Goal: Task Accomplishment & Management: Manage account settings

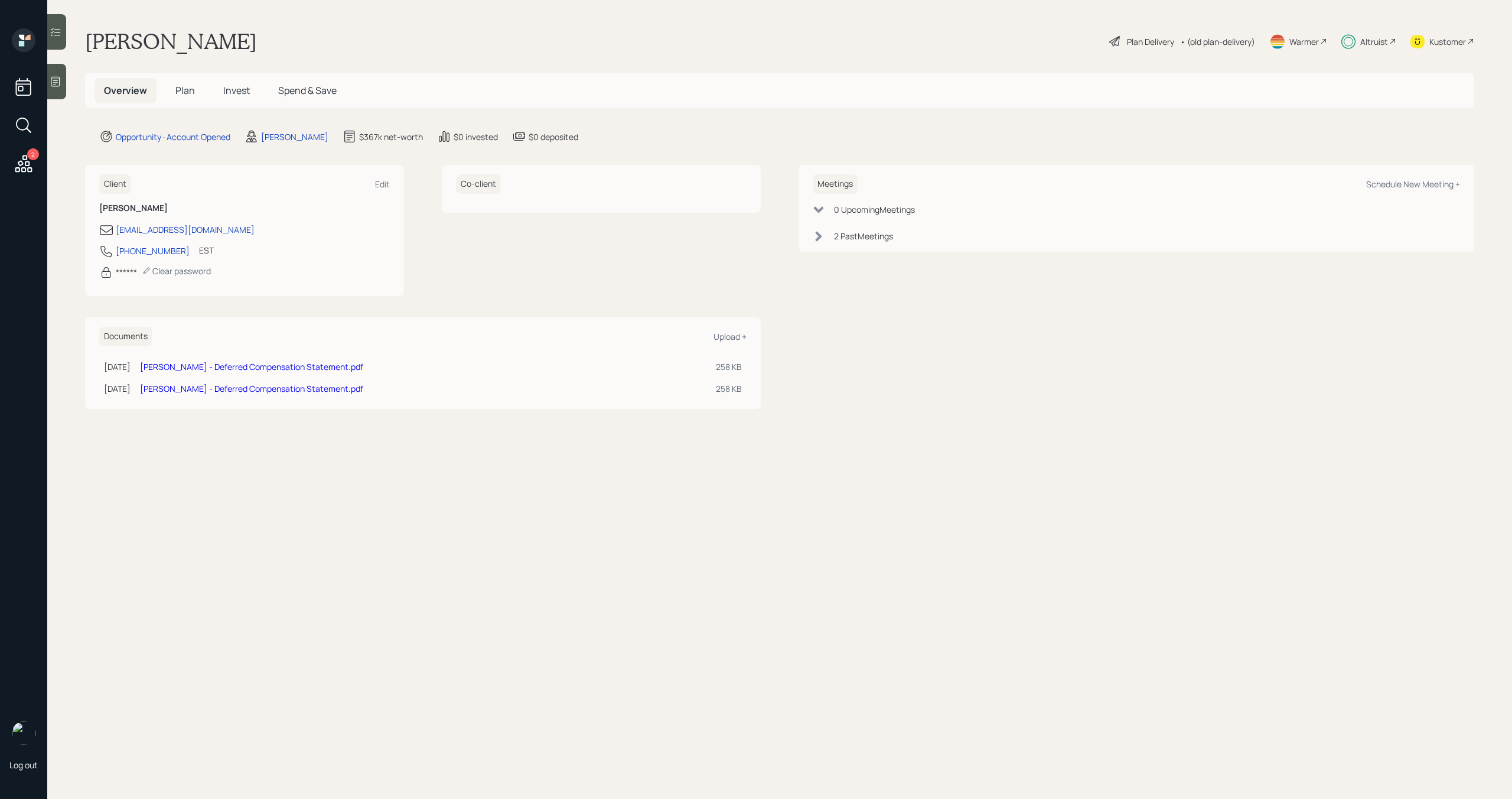
click at [238, 91] on span "Invest" at bounding box center [236, 91] width 26 height 13
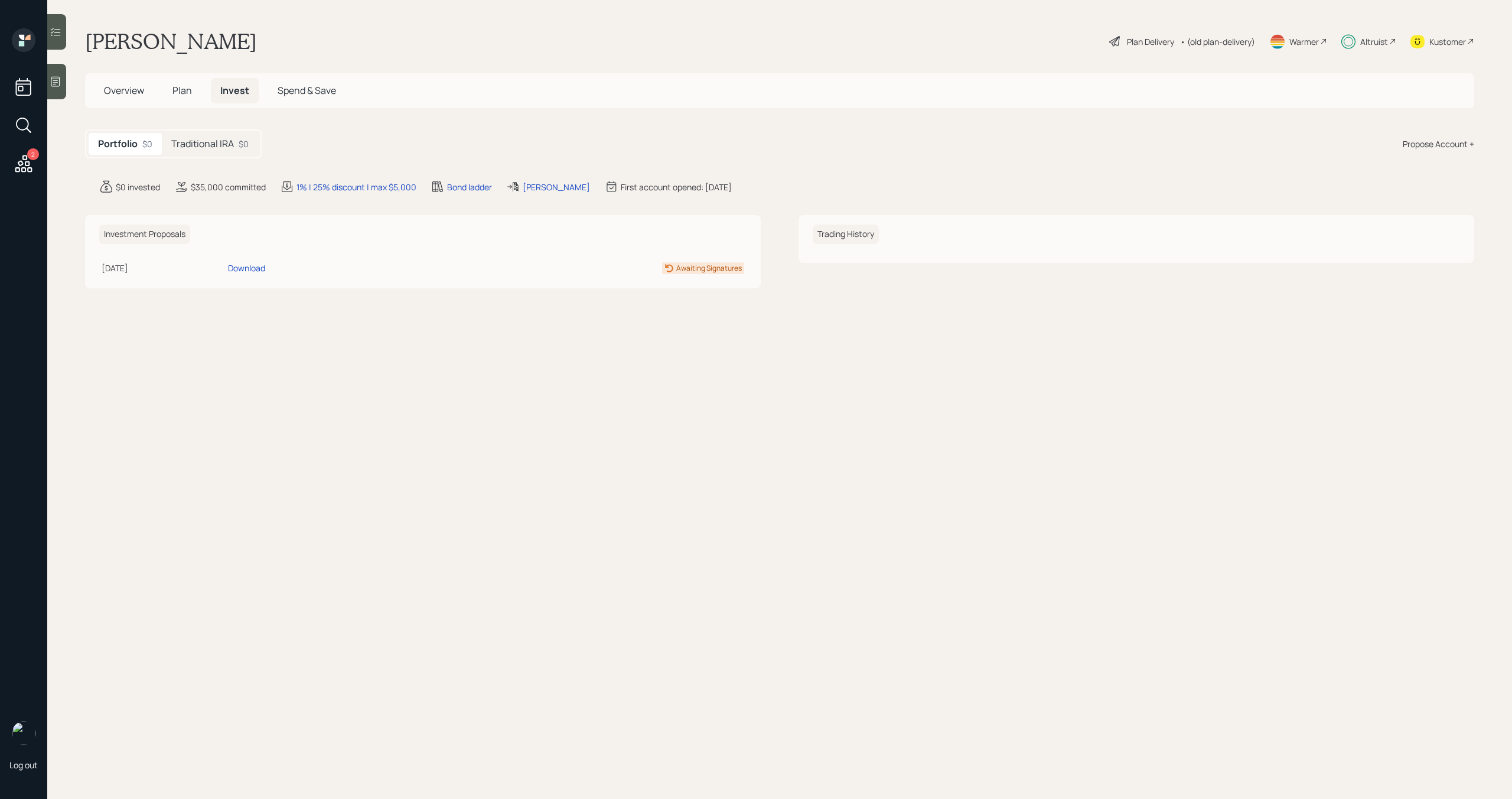
click at [247, 130] on div "Portfolio $0 Traditional IRA $0" at bounding box center [173, 144] width 177 height 29
click at [245, 141] on div "$0" at bounding box center [243, 144] width 10 height 13
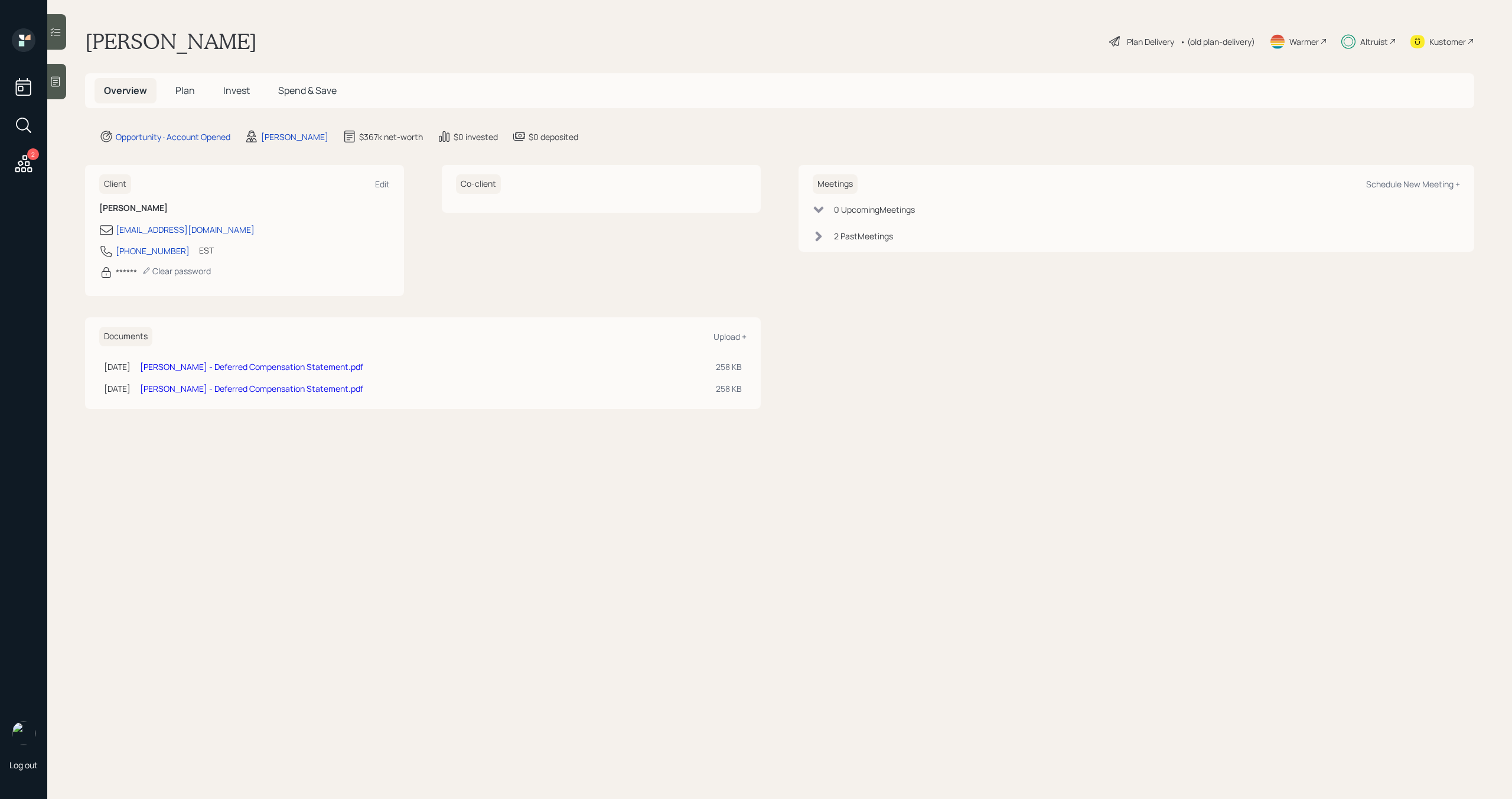
click at [258, 368] on link "[PERSON_NAME] - Deferred Compensation Statement.pdf" at bounding box center [251, 367] width 223 height 11
click at [228, 89] on span "Invest" at bounding box center [236, 91] width 26 height 13
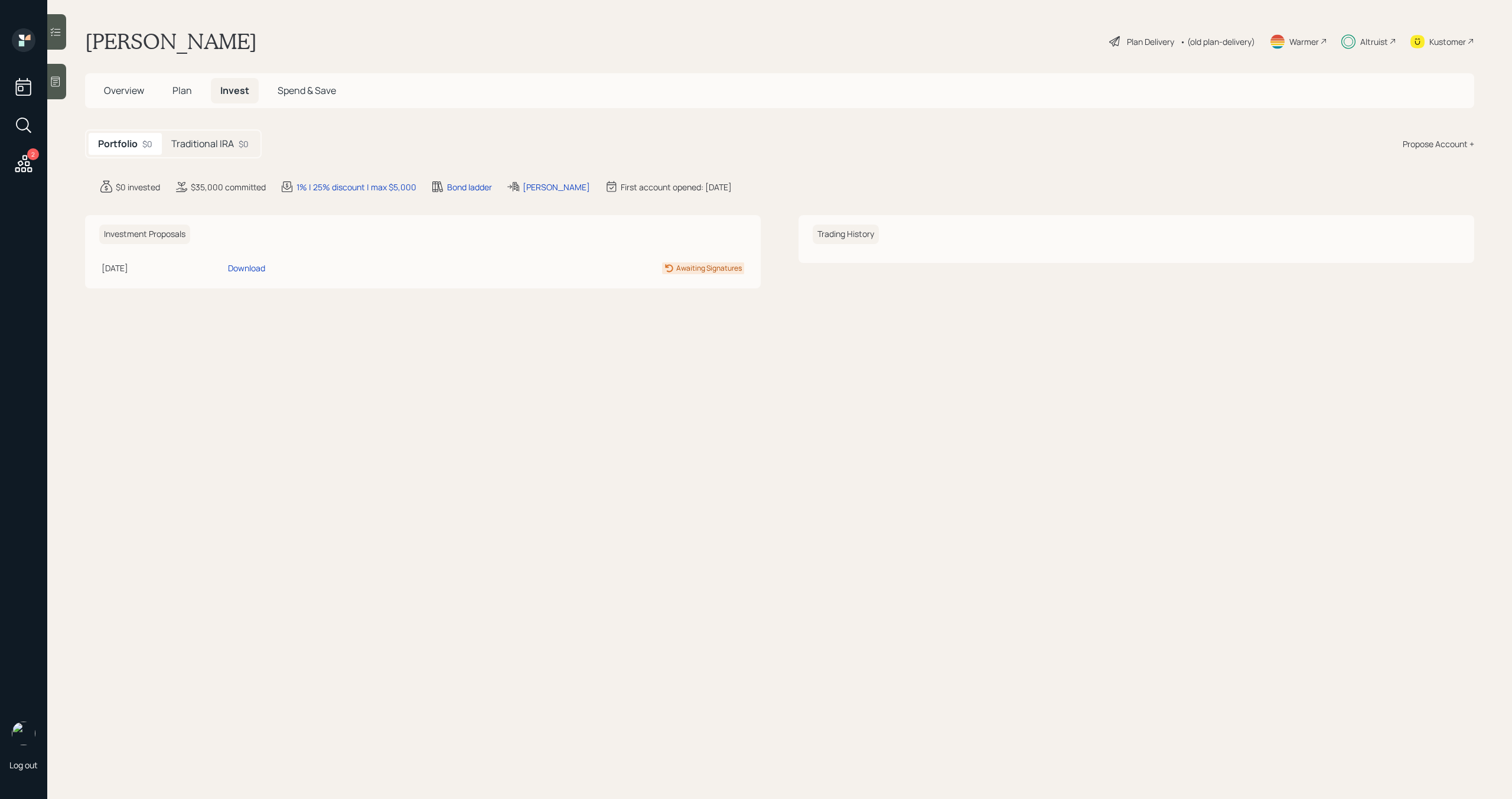
click at [239, 140] on div "$0" at bounding box center [243, 144] width 10 height 13
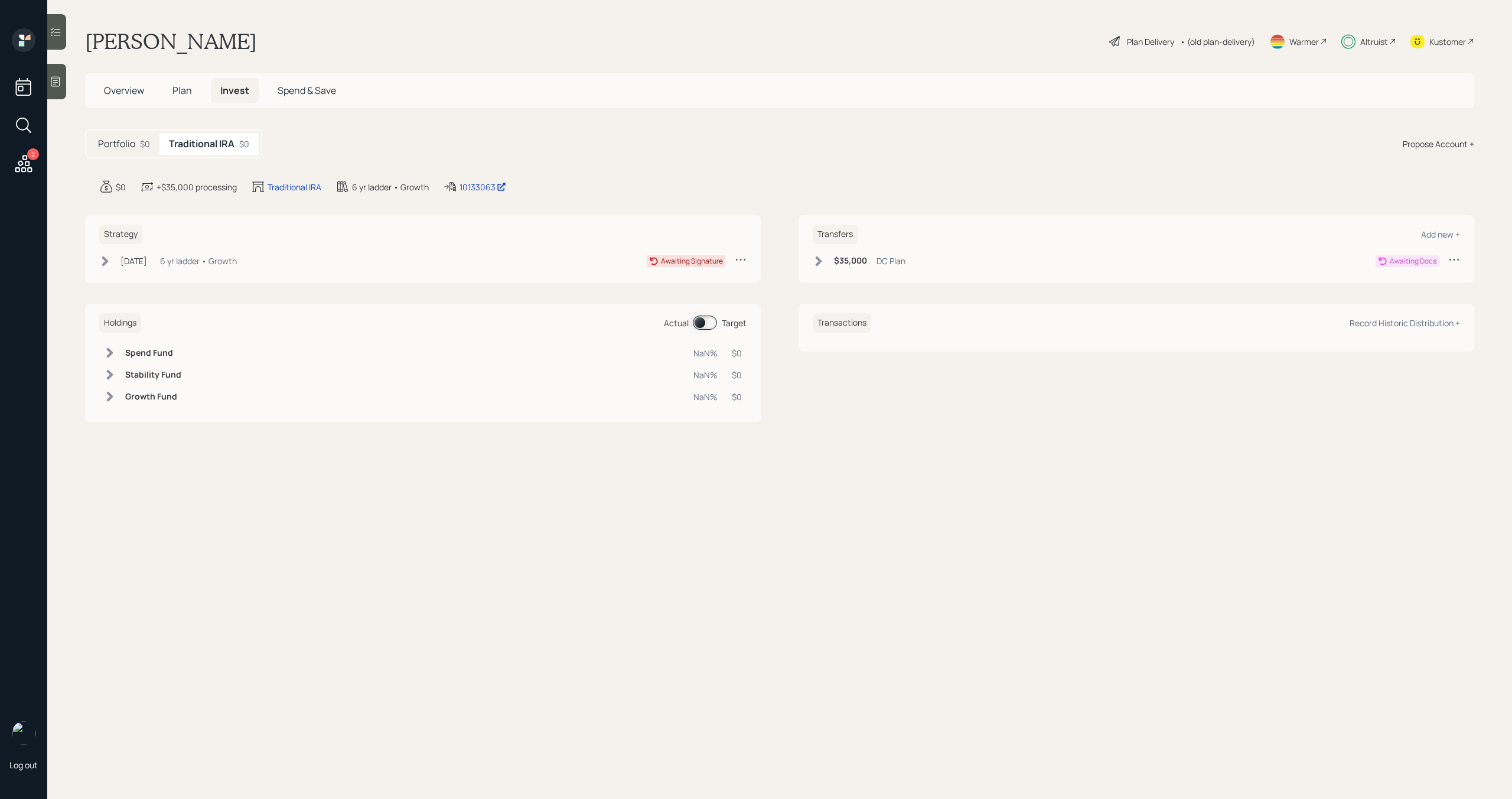
click at [820, 260] on icon at bounding box center [818, 261] width 7 height 10
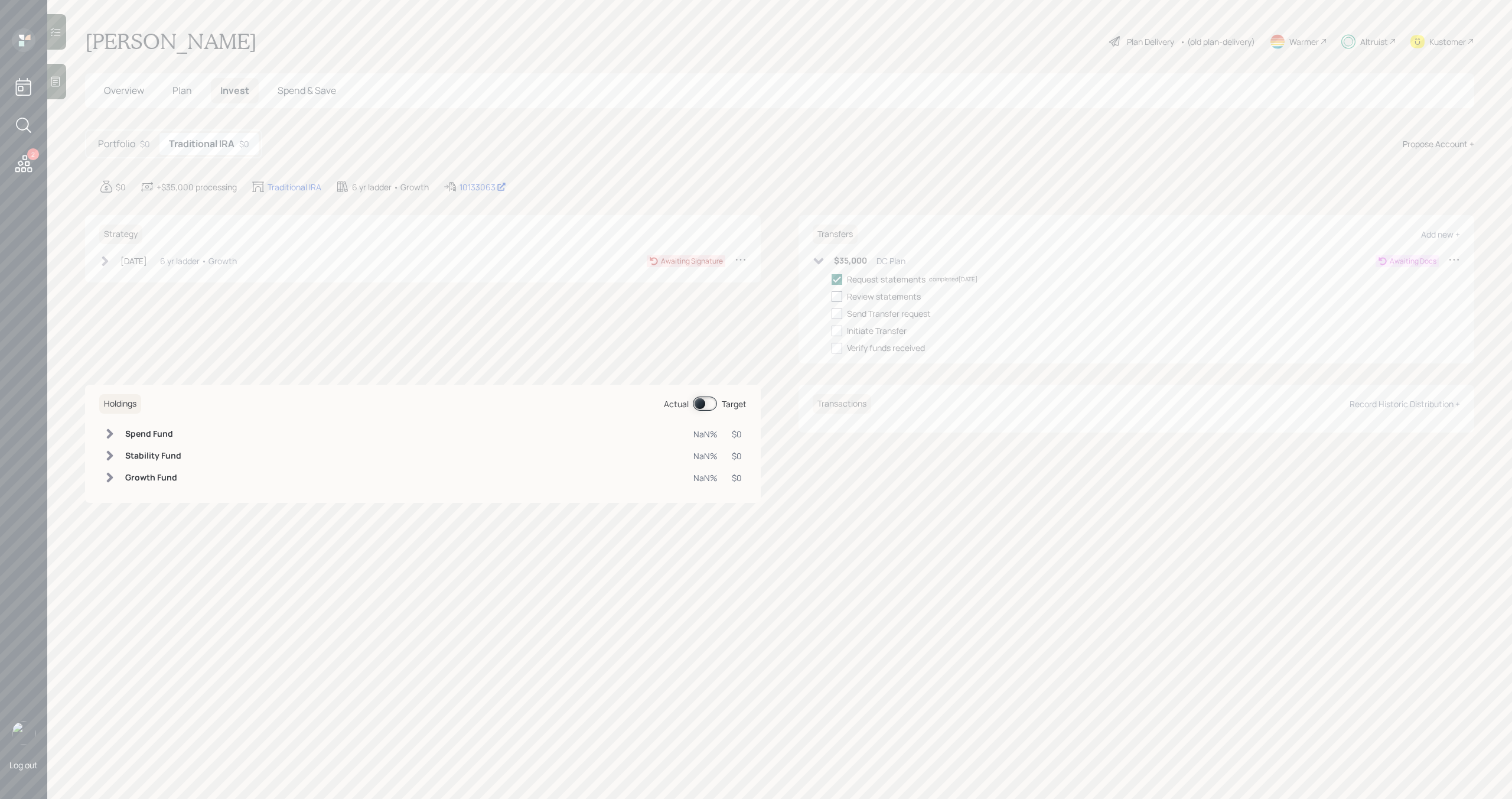
click at [836, 298] on div at bounding box center [837, 297] width 11 height 11
click at [832, 297] on input "checkbox" at bounding box center [831, 296] width 1 height 1
checkbox input "true"
click at [836, 310] on div at bounding box center [837, 314] width 11 height 11
click at [832, 313] on input "checkbox" at bounding box center [831, 313] width 1 height 1
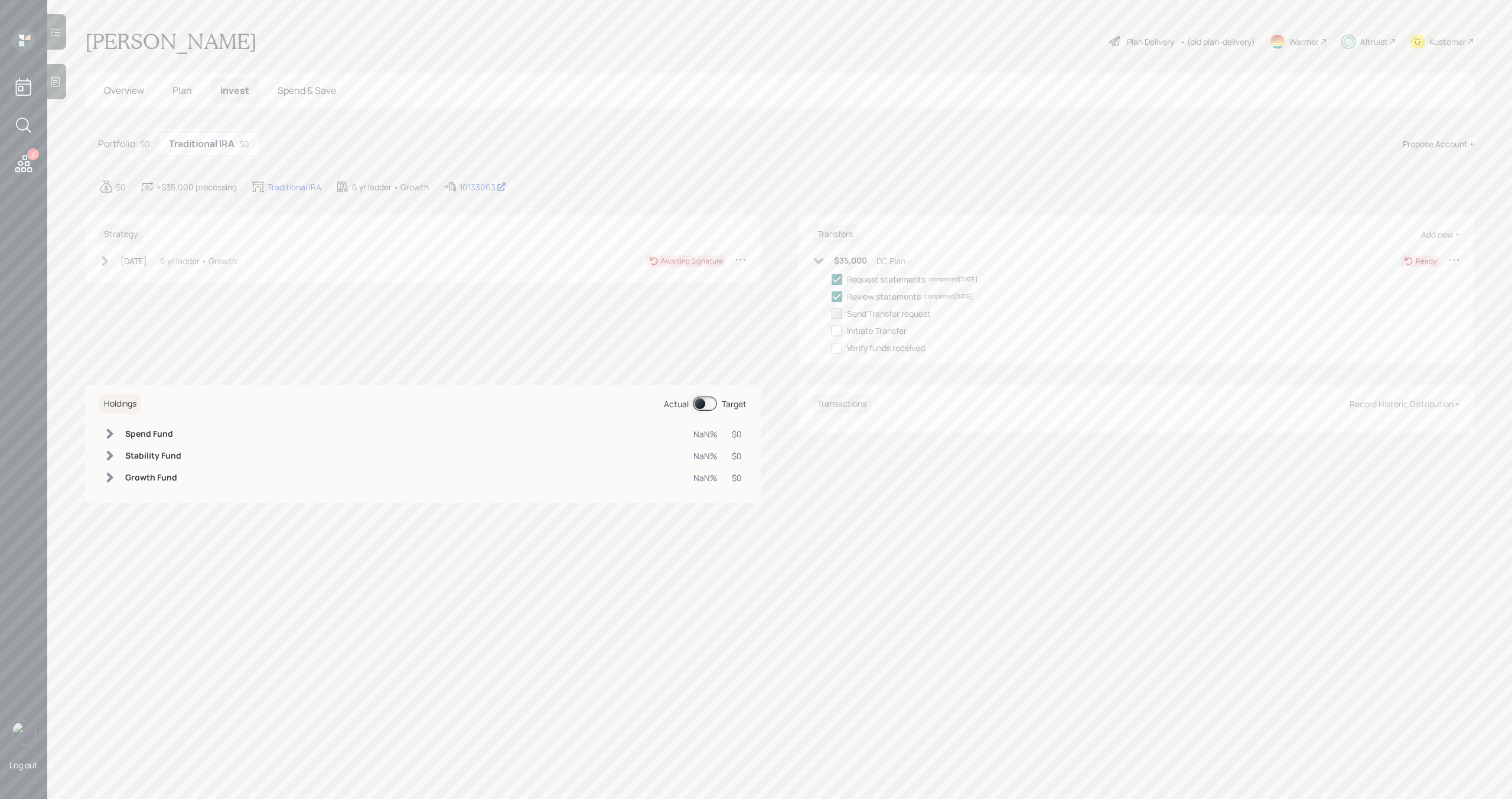
checkbox input "true"
click at [838, 332] on div at bounding box center [837, 331] width 11 height 11
click at [832, 331] on input "checkbox" at bounding box center [831, 331] width 1 height 1
checkbox input "true"
